Goal: Information Seeking & Learning: Learn about a topic

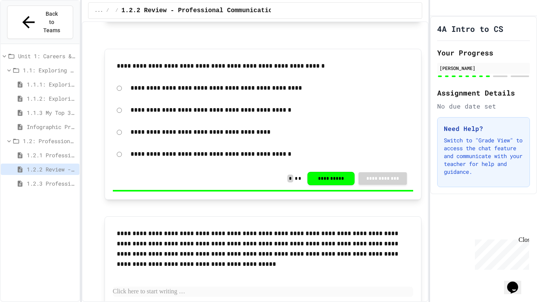
scroll to position [1337, 0]
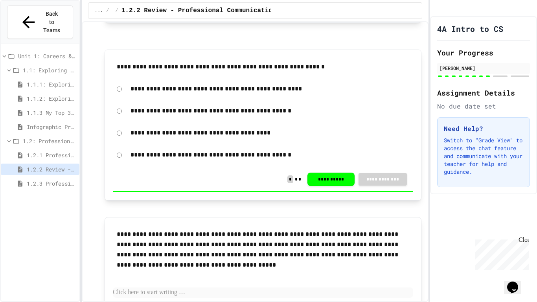
click at [59, 179] on span "1.2.3 Professional Communication Challenge" at bounding box center [52, 183] width 50 height 8
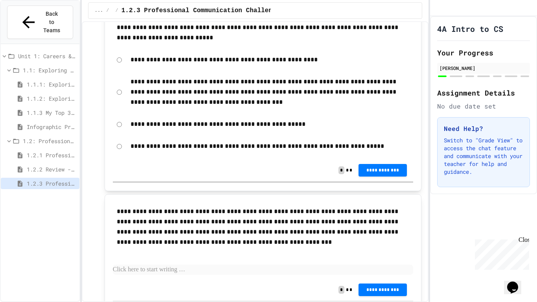
scroll to position [491, 0]
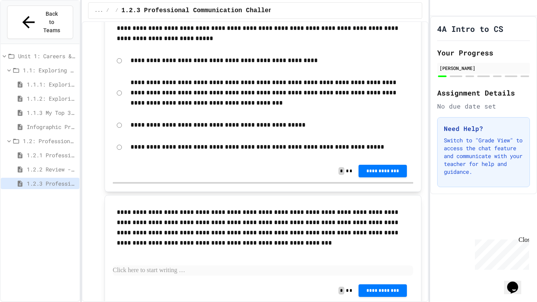
click at [119, 98] on div "**********" at bounding box center [263, 92] width 301 height 39
click at [375, 172] on span "**********" at bounding box center [383, 170] width 36 height 6
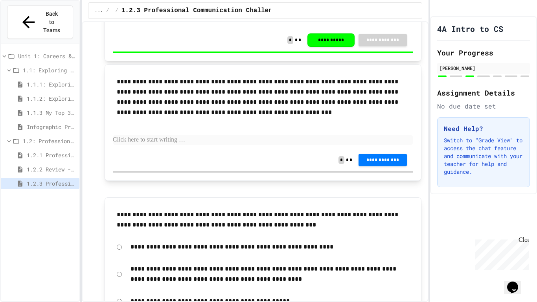
scroll to position [624, 0]
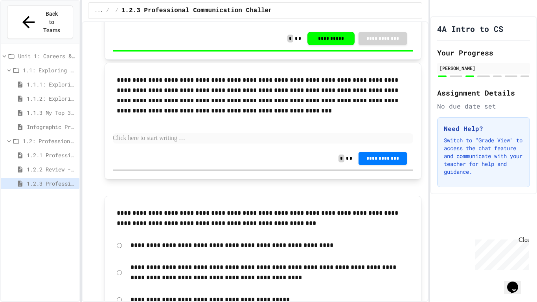
click at [24, 166] on icon at bounding box center [20, 169] width 7 height 7
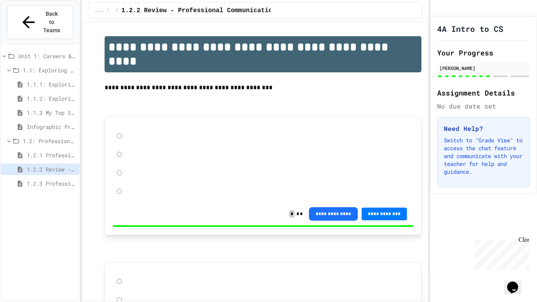
click at [60, 151] on span "1.2.1 Professional Communication" at bounding box center [52, 155] width 50 height 8
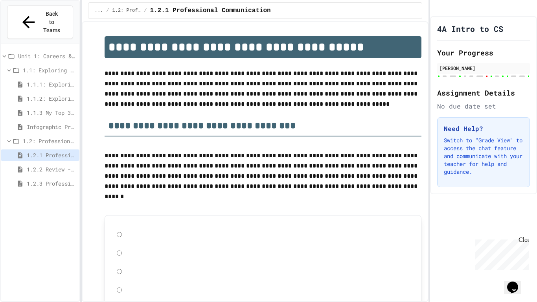
click at [73, 121] on div "Infographic Project: Your favorite CS" at bounding box center [40, 128] width 79 height 14
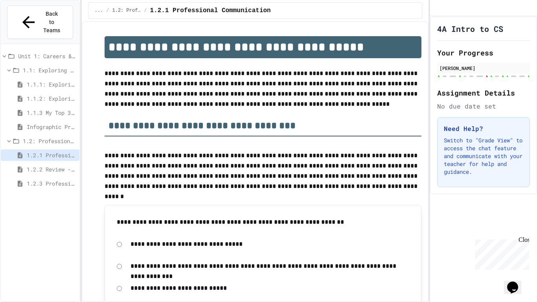
click at [59, 137] on span "1.2: Professional Communication" at bounding box center [49, 141] width 53 height 8
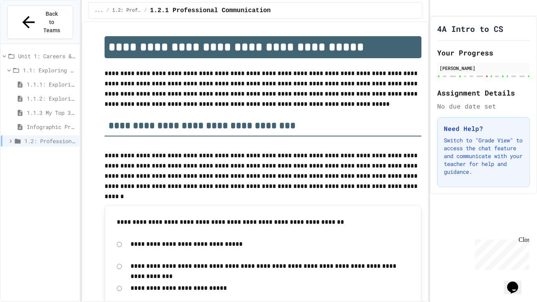
click at [58, 137] on span "1.2: Professional Communication" at bounding box center [50, 141] width 52 height 8
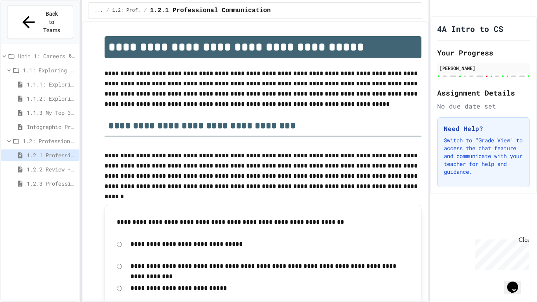
click at [50, 121] on div "Infographic Project: Your favorite CS" at bounding box center [40, 126] width 79 height 11
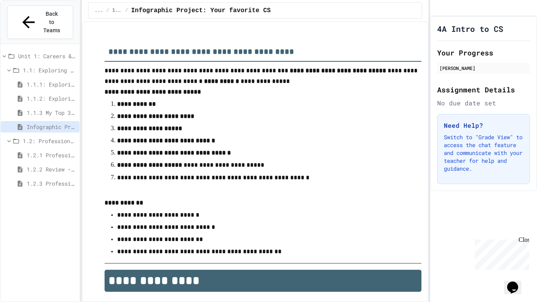
click at [50, 108] on span "1.1.3 My Top 3 CS Careers!" at bounding box center [52, 112] width 50 height 8
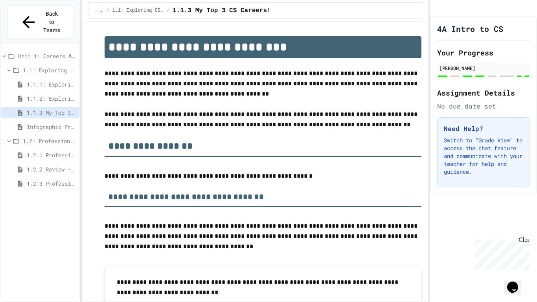
click at [48, 94] on span "1.1.2: Exploring CS Careers - Review" at bounding box center [52, 98] width 50 height 8
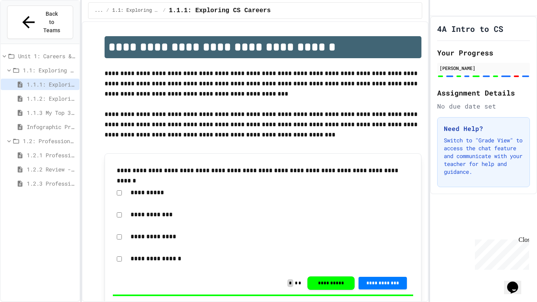
click at [57, 64] on div "1.1: Exploring CS Careers" at bounding box center [40, 69] width 79 height 11
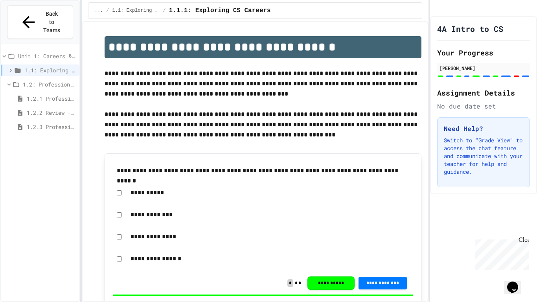
click at [57, 64] on div "1.1: Exploring CS Careers" at bounding box center [40, 71] width 79 height 14
click at [54, 66] on span "1.1: Exploring CS Careers" at bounding box center [50, 70] width 52 height 8
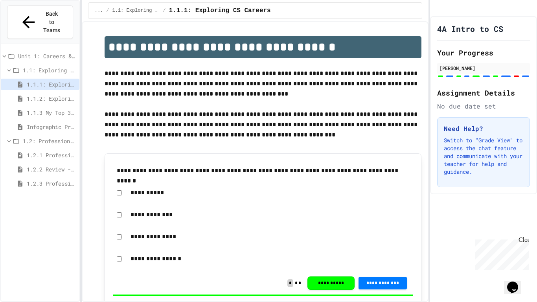
click at [53, 50] on div "Unit 1: Careers & Professionalism" at bounding box center [40, 55] width 79 height 11
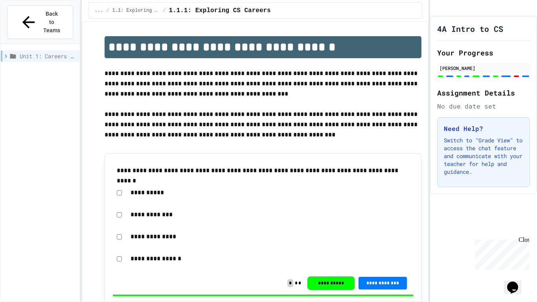
click at [50, 52] on span "Unit 1: Careers & Professionalism" at bounding box center [48, 56] width 57 height 8
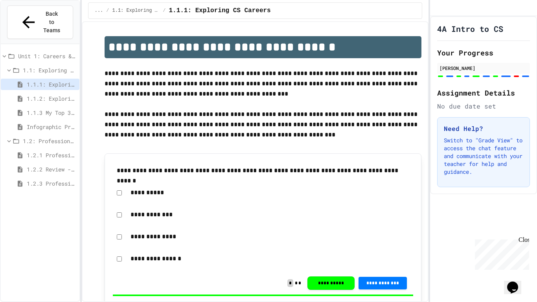
click at [59, 94] on span "1.1.2: Exploring CS Careers - Review" at bounding box center [52, 98] width 50 height 8
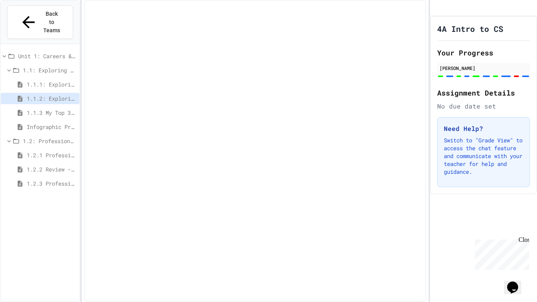
click at [55, 93] on div "1.1.2: Exploring CS Careers - Review" at bounding box center [40, 100] width 79 height 14
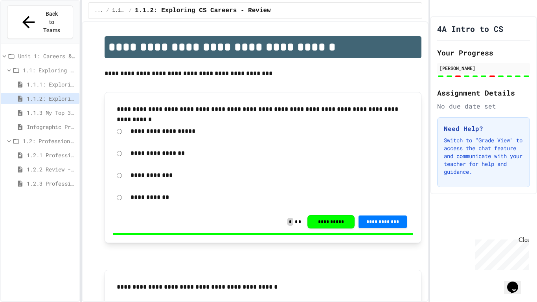
click at [56, 108] on span "1.1.3 My Top 3 CS Careers!" at bounding box center [52, 112] width 50 height 8
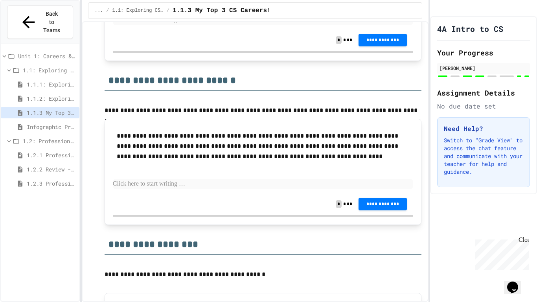
scroll to position [1458, 0]
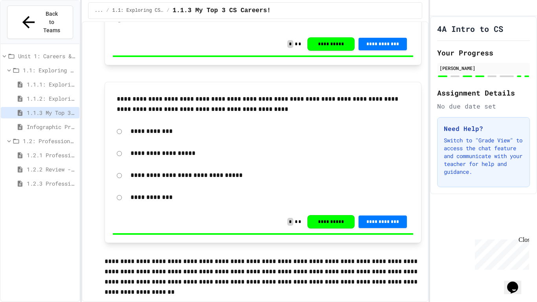
click at [44, 123] on span "Infographic Project: Your favorite CS" at bounding box center [52, 127] width 50 height 8
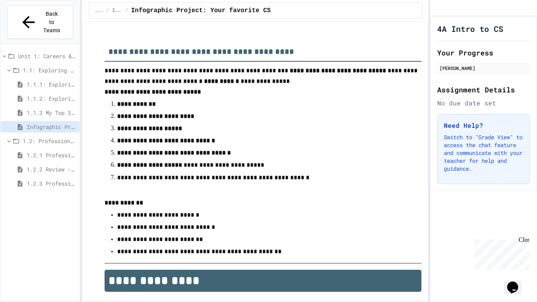
click at [44, 151] on span "1.2.1 Professional Communication" at bounding box center [52, 155] width 50 height 8
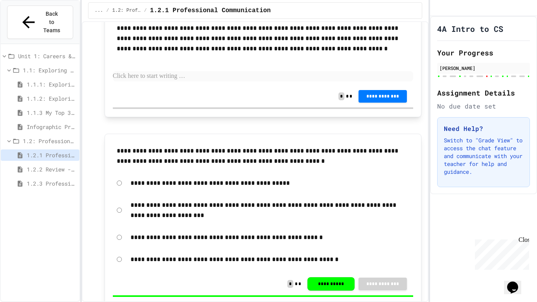
scroll to position [4535, 0]
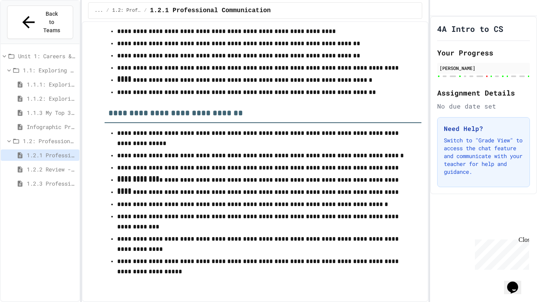
click at [64, 165] on span "1.2.2 Review - Professional Communication" at bounding box center [52, 169] width 50 height 8
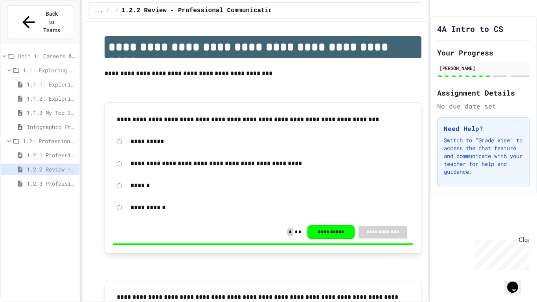
click at [54, 179] on span "1.2.3 Professional Communication Challenge" at bounding box center [52, 183] width 50 height 8
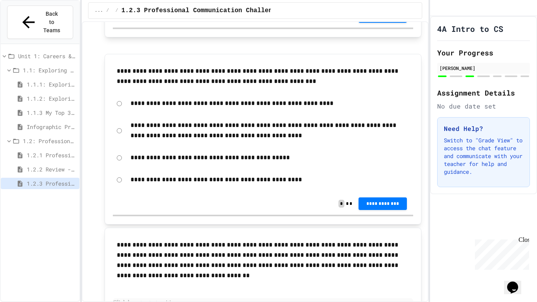
scroll to position [772, 0]
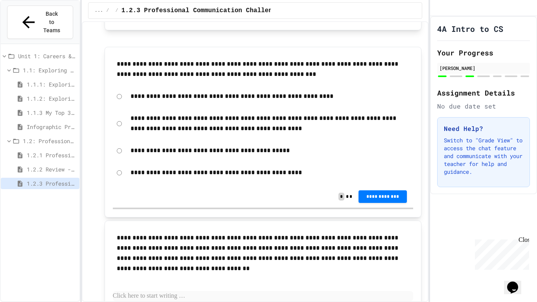
click at [173, 120] on p "**********" at bounding box center [269, 123] width 279 height 20
click at [380, 193] on button "**********" at bounding box center [382, 196] width 48 height 13
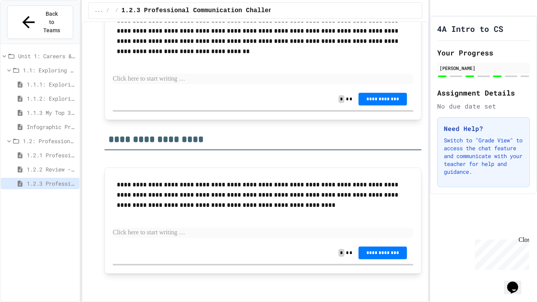
scroll to position [0, 0]
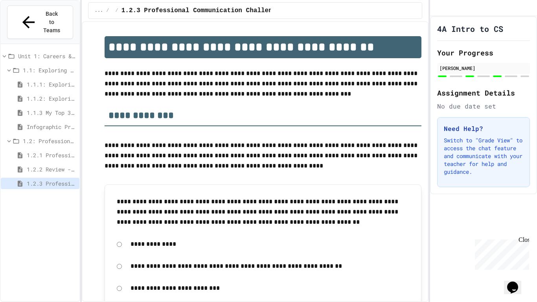
click at [30, 80] on span "1.1.1: Exploring CS Careers" at bounding box center [52, 84] width 50 height 8
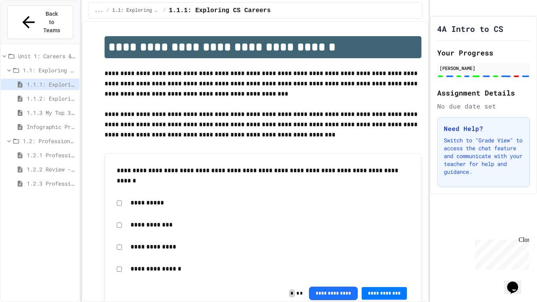
click at [36, 94] on span "1.1.2: Exploring CS Careers - Review" at bounding box center [52, 98] width 50 height 8
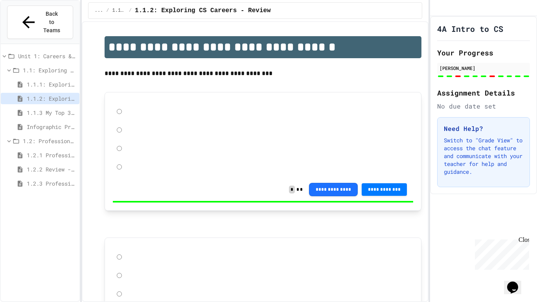
click at [50, 108] on span "1.1.3 My Top 3 CS Careers!" at bounding box center [52, 112] width 50 height 8
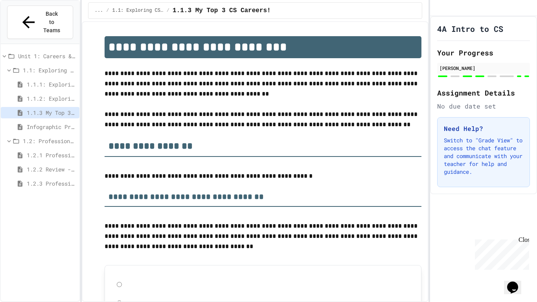
click at [54, 123] on span "Infographic Project: Your favorite CS" at bounding box center [52, 127] width 50 height 8
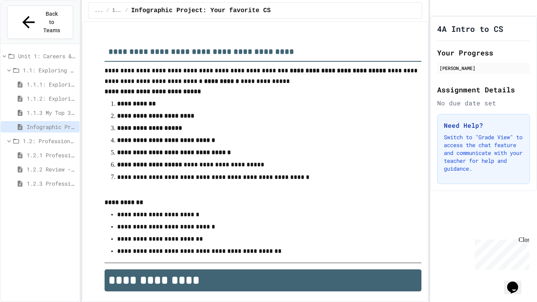
click at [51, 108] on span "1.1.3 My Top 3 CS Careers!" at bounding box center [52, 112] width 50 height 8
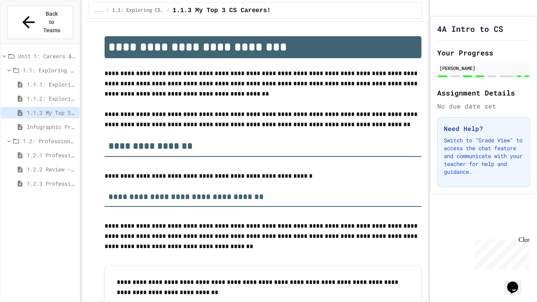
click at [42, 123] on span "Infographic Project: Your favorite CS" at bounding box center [52, 127] width 50 height 8
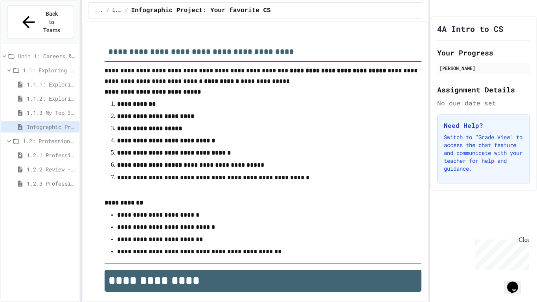
click at [57, 149] on div "1.2.1 Professional Communication" at bounding box center [40, 154] width 79 height 11
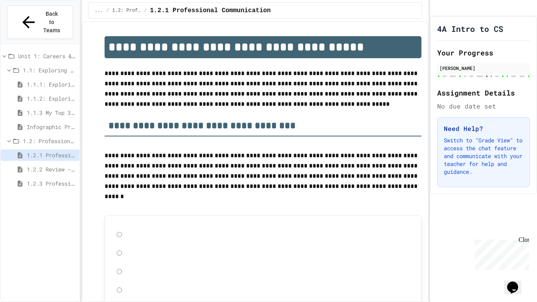
click at [47, 165] on span "1.2.2 Review - Professional Communication" at bounding box center [52, 169] width 50 height 8
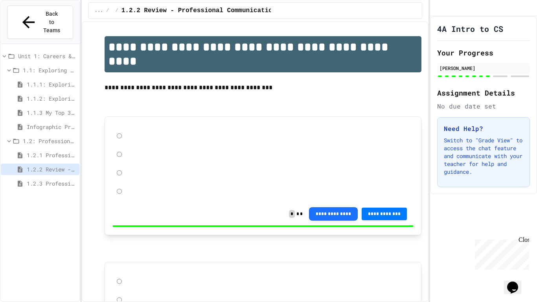
click at [42, 179] on span "1.2.3 Professional Communication Challenge" at bounding box center [52, 183] width 50 height 8
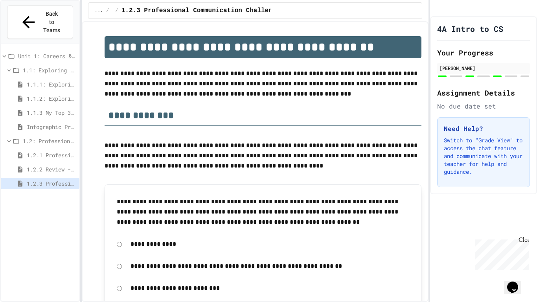
click at [30, 80] on span "1.1.1: Exploring CS Careers" at bounding box center [52, 84] width 50 height 8
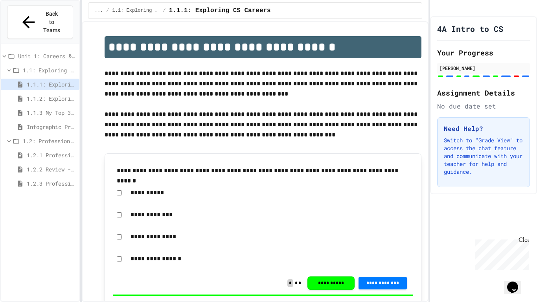
click at [54, 163] on div "1.2.2 Review - Professional Communication" at bounding box center [40, 168] width 79 height 11
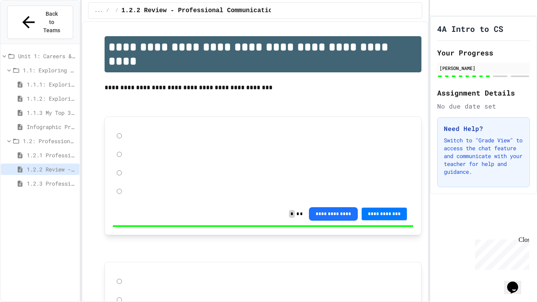
click at [57, 179] on span "1.2.3 Professional Communication Challenge" at bounding box center [52, 183] width 50 height 8
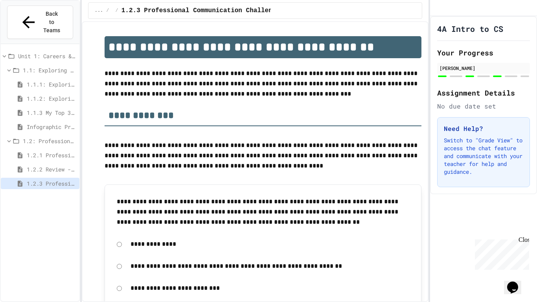
click at [58, 149] on div "1.2.1 Professional Communication" at bounding box center [40, 156] width 79 height 14
click at [66, 165] on span "1.2.2 Review - Professional Communication" at bounding box center [52, 169] width 50 height 8
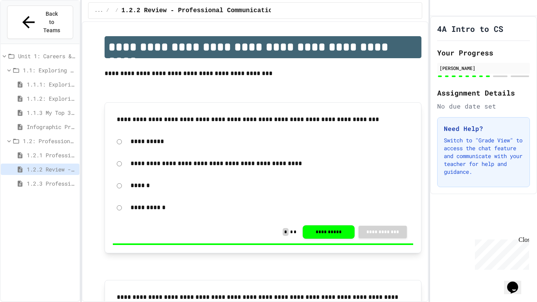
scroll to position [1529, 0]
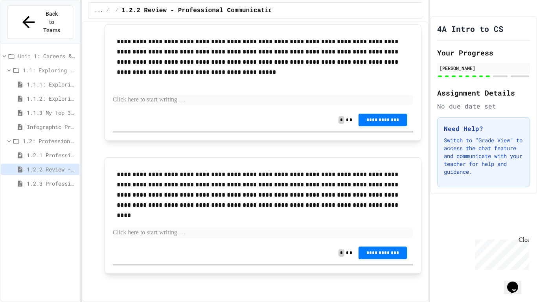
click at [184, 130] on div "**********" at bounding box center [263, 120] width 301 height 22
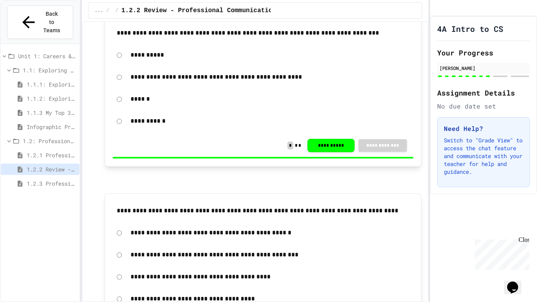
scroll to position [0, 0]
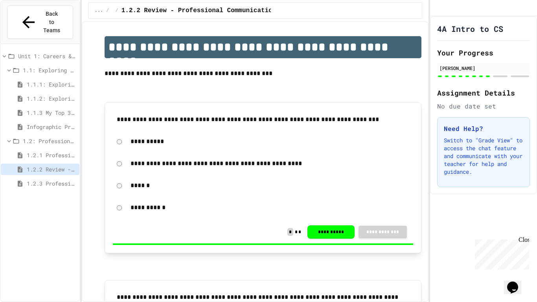
click at [56, 179] on span "1.2.3 Professional Communication Challenge" at bounding box center [52, 183] width 50 height 8
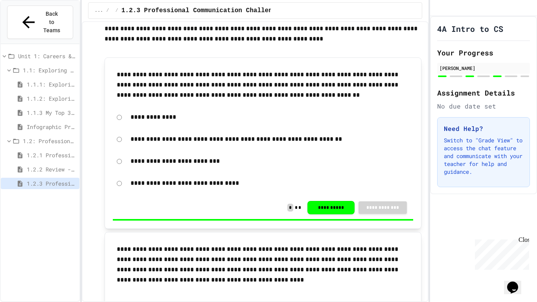
scroll to position [133, 0]
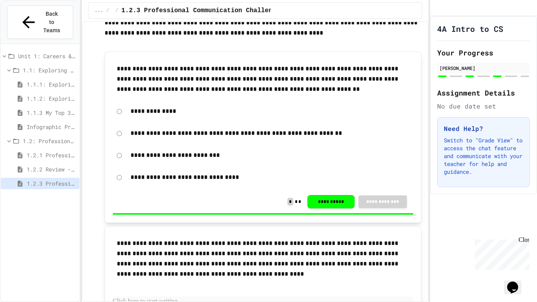
click at [55, 108] on span "1.1.3 My Top 3 CS Careers!" at bounding box center [52, 112] width 50 height 8
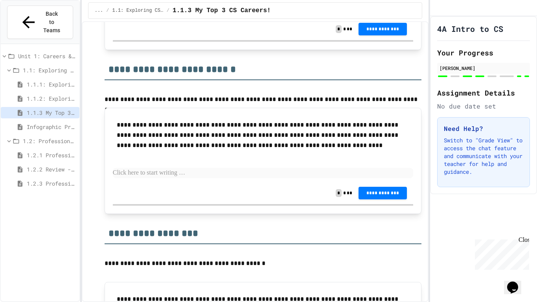
scroll to position [1080, 0]
click at [237, 168] on p at bounding box center [263, 173] width 301 height 10
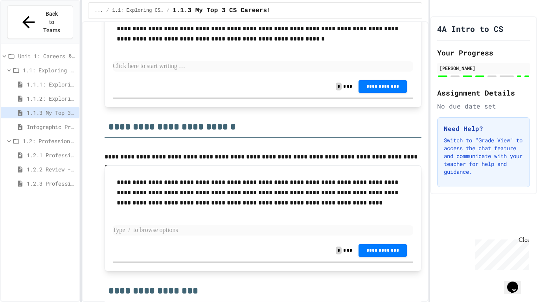
scroll to position [1022, 0]
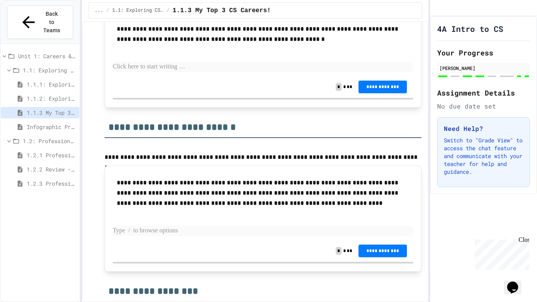
click at [237, 168] on div "**********" at bounding box center [263, 218] width 317 height 106
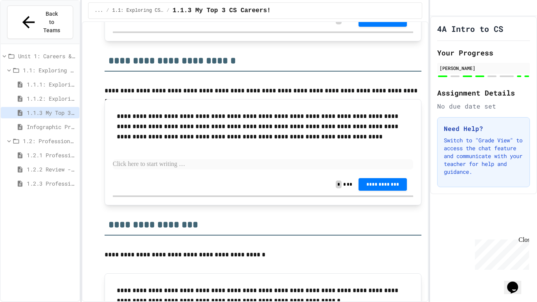
scroll to position [1089, 0]
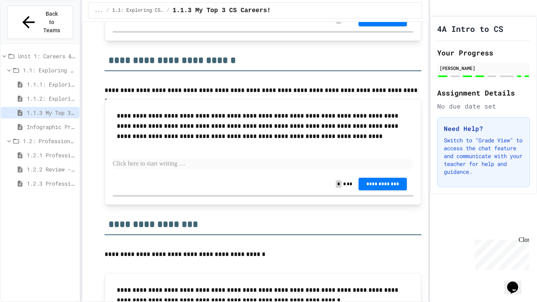
click at [237, 159] on p at bounding box center [263, 164] width 301 height 10
click at [389, 180] on span "**********" at bounding box center [383, 183] width 36 height 6
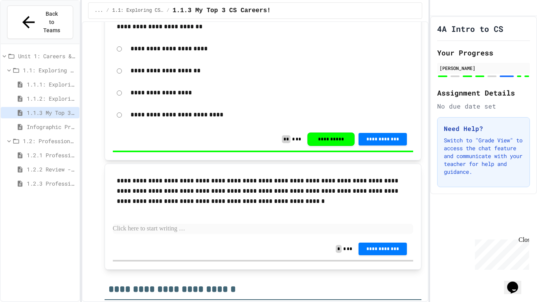
scroll to position [859, 0]
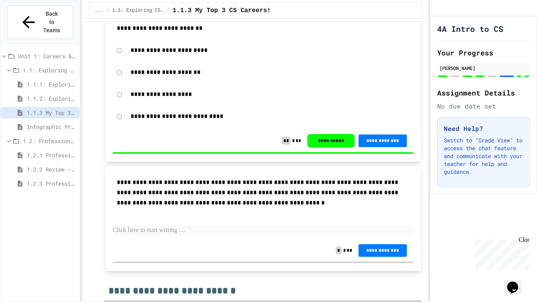
click at [261, 226] on p at bounding box center [263, 230] width 301 height 10
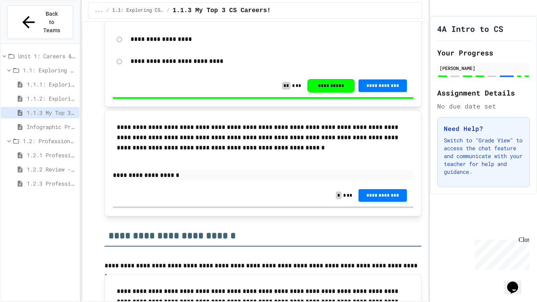
scroll to position [914, 0]
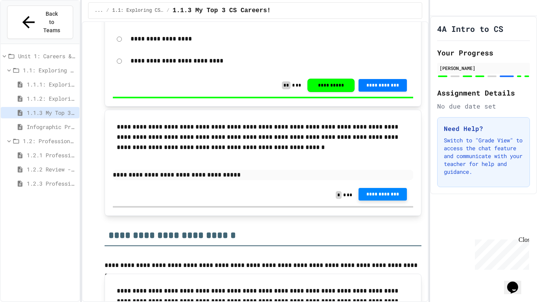
click at [372, 194] on span "**********" at bounding box center [383, 194] width 36 height 6
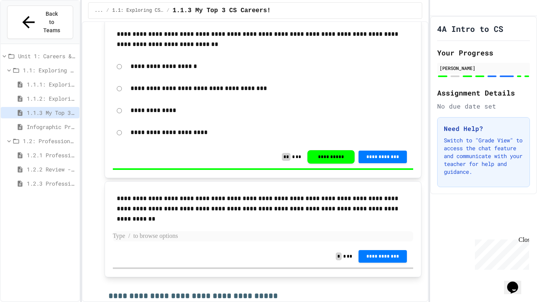
scroll to position [247, 0]
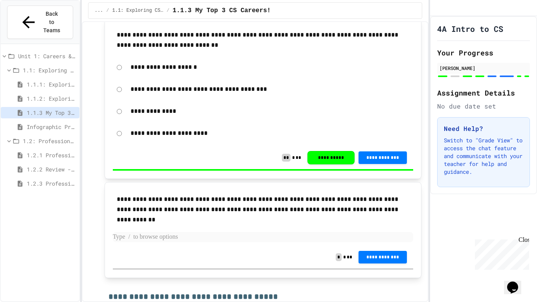
click at [171, 168] on div "**********" at bounding box center [263, 157] width 301 height 23
click at [161, 235] on p at bounding box center [263, 237] width 301 height 10
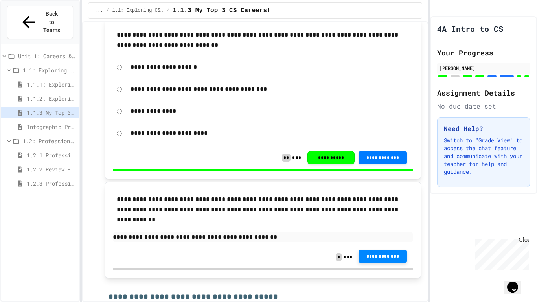
click at [389, 251] on button "**********" at bounding box center [382, 256] width 48 height 13
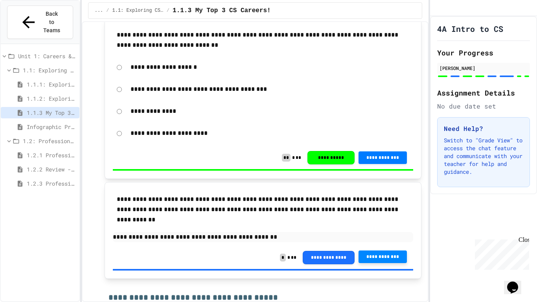
drag, startPoint x: 52, startPoint y: 145, endPoint x: 48, endPoint y: 138, distance: 8.3
click at [48, 149] on div "1.2.1 Professional Communication" at bounding box center [40, 156] width 79 height 14
click at [48, 151] on span "1.2.1 Professional Communication" at bounding box center [52, 155] width 50 height 8
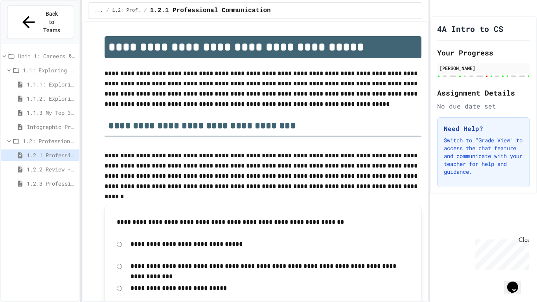
click at [85, 176] on div "**********" at bounding box center [255, 161] width 347 height 281
click at [51, 165] on span "1.2.2 Review - Professional Communication" at bounding box center [52, 169] width 50 height 8
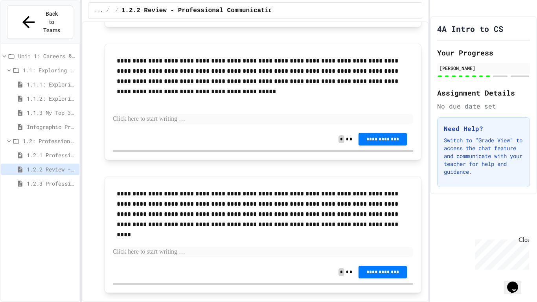
scroll to position [1509, 0]
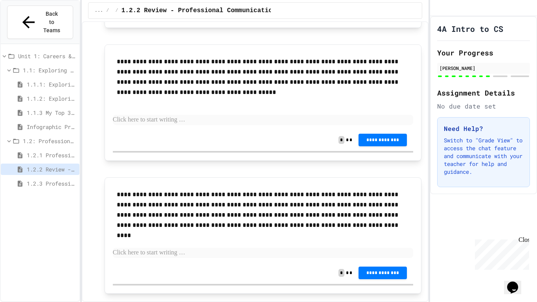
click at [51, 179] on span "1.2.3 Professional Communication Challenge" at bounding box center [52, 183] width 50 height 8
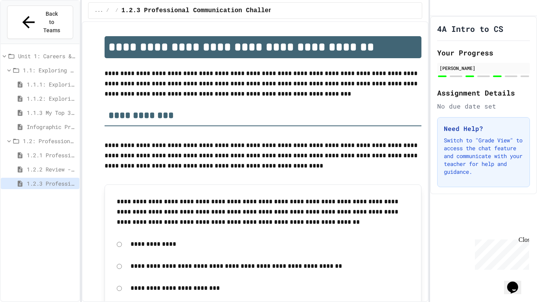
click at [55, 165] on span "1.2.2 Review - Professional Communication" at bounding box center [52, 169] width 50 height 8
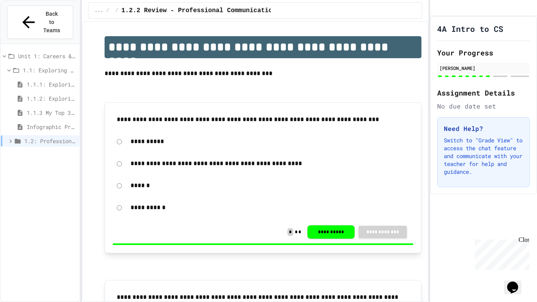
click at [44, 137] on span "1.2: Professional Communication" at bounding box center [50, 141] width 52 height 8
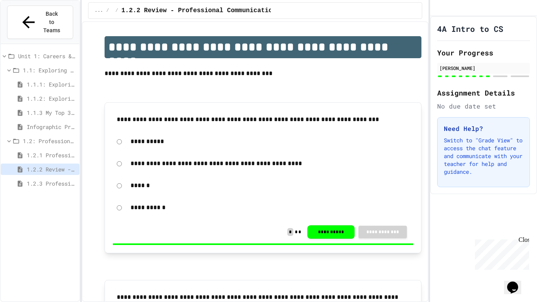
click at [44, 151] on span "1.2.1 Professional Communication" at bounding box center [52, 155] width 50 height 8
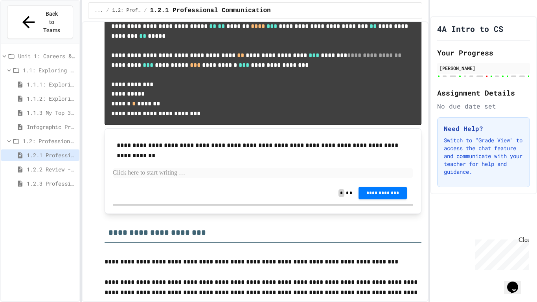
scroll to position [677, 0]
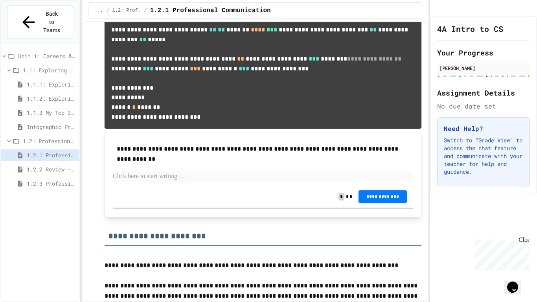
click at [28, 66] on span "1.1: Exploring CS Careers" at bounding box center [49, 70] width 53 height 8
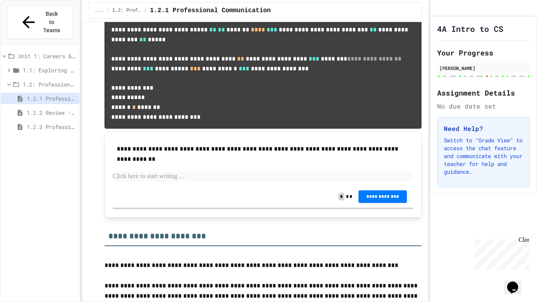
click at [28, 79] on div "1.2: Professional Communication" at bounding box center [40, 84] width 79 height 11
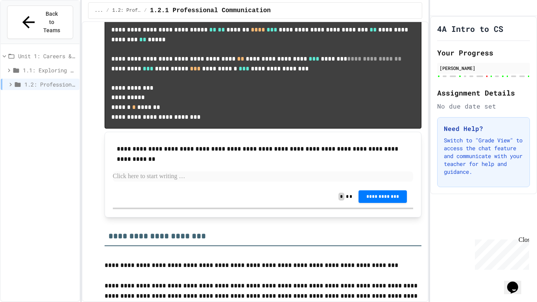
click at [30, 52] on span "Unit 1: Careers & Professionalism" at bounding box center [47, 56] width 58 height 8
click at [30, 52] on span "Unit 1: Careers & Professionalism" at bounding box center [48, 56] width 57 height 8
click at [33, 66] on span "1.1: Exploring CS Careers" at bounding box center [49, 70] width 53 height 8
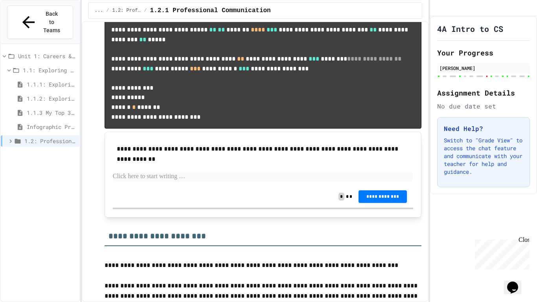
click at [35, 66] on span "1.1: Exploring CS Careers" at bounding box center [49, 70] width 53 height 8
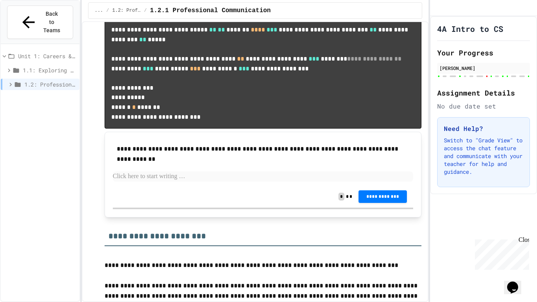
click at [31, 52] on span "Unit 1: Careers & Professionalism" at bounding box center [47, 56] width 58 height 8
click at [42, 14] on span "Back to Teams" at bounding box center [51, 22] width 18 height 25
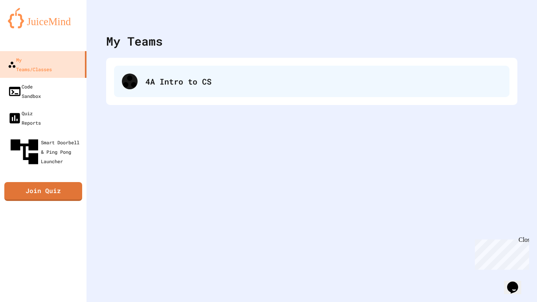
click at [147, 84] on div "4A Intro to CS" at bounding box center [323, 81] width 356 height 12
